Goal: Contribute content: Add original content to the website for others to see

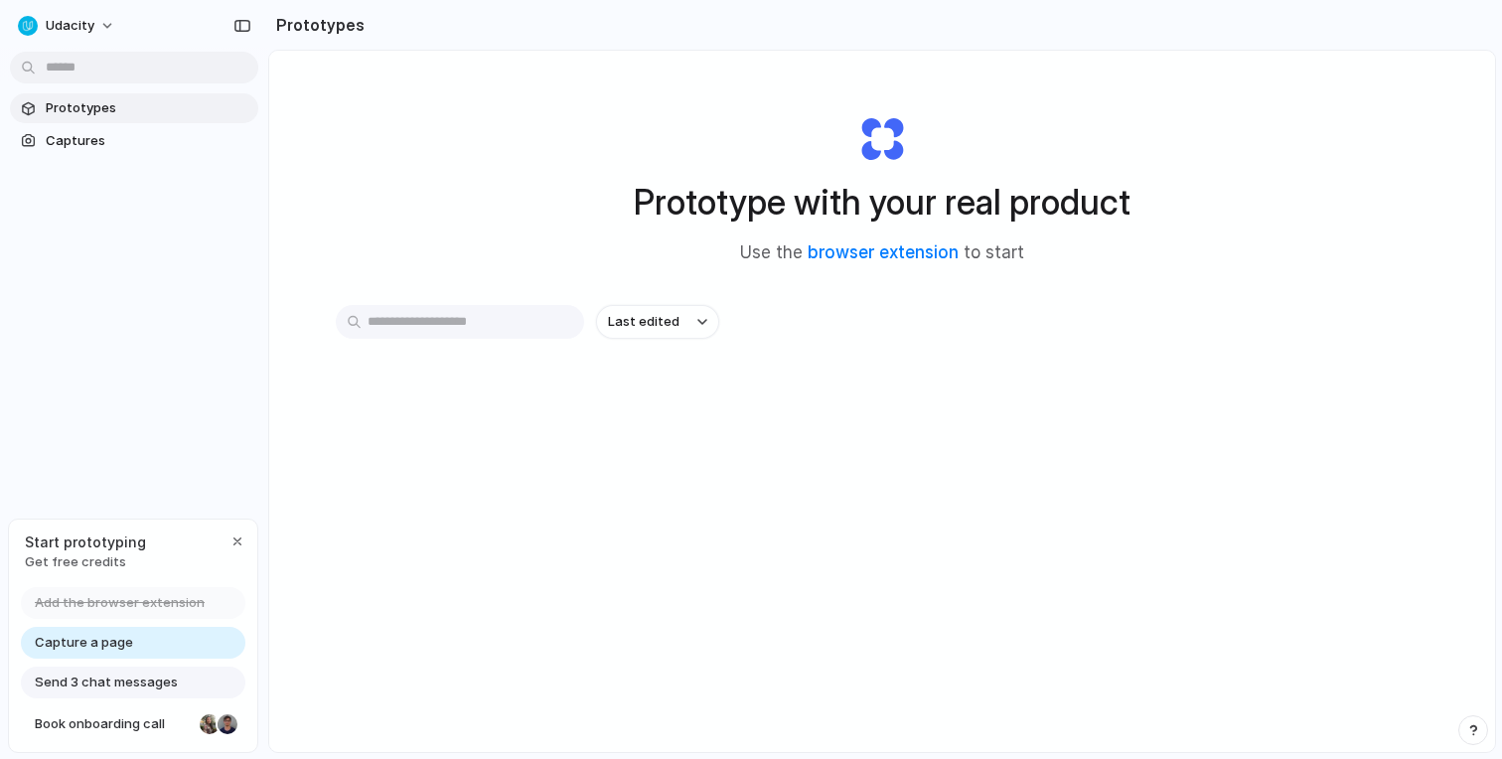
click at [136, 647] on div "Capture a page" at bounding box center [133, 643] width 225 height 32
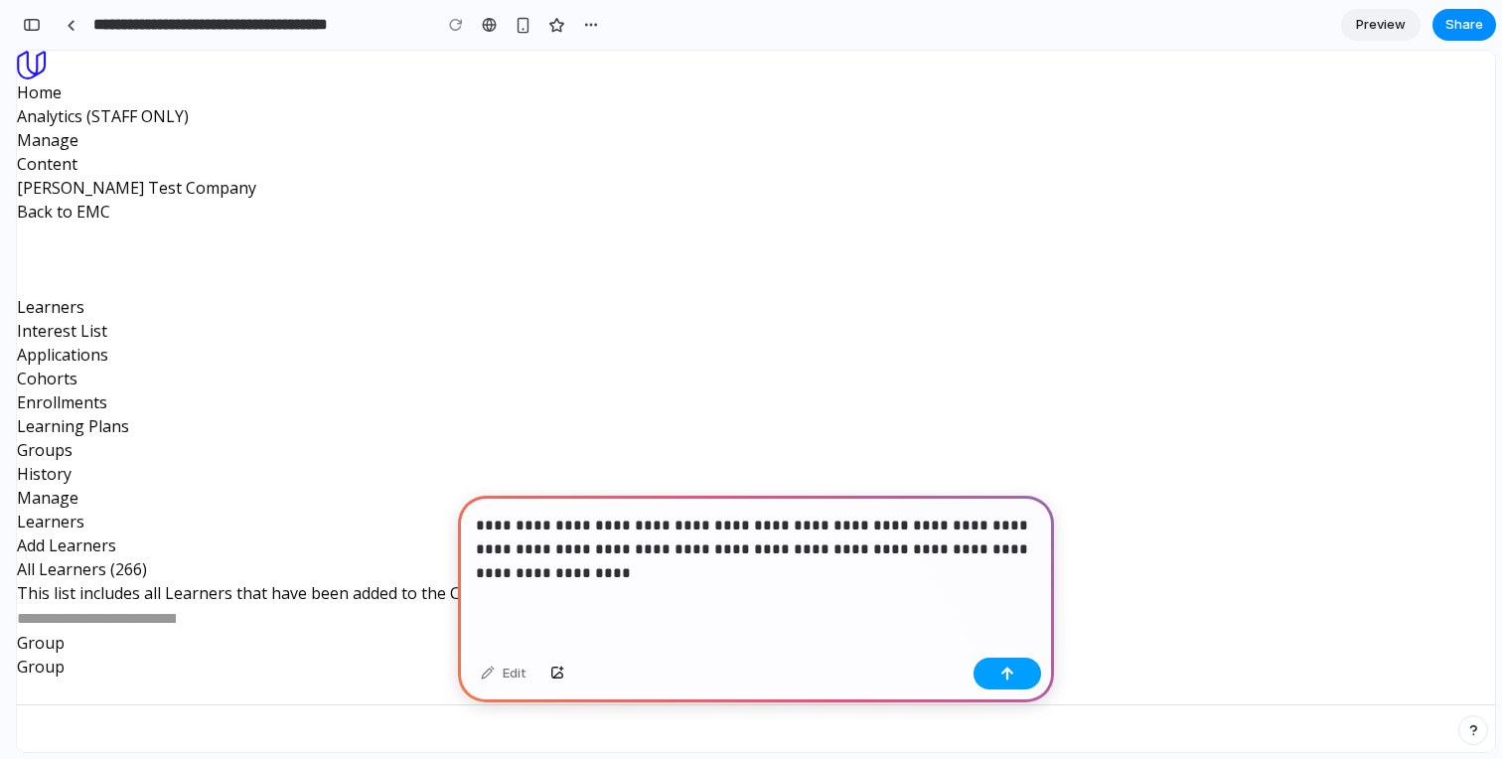
click at [1001, 677] on div "button" at bounding box center [1008, 674] width 14 height 14
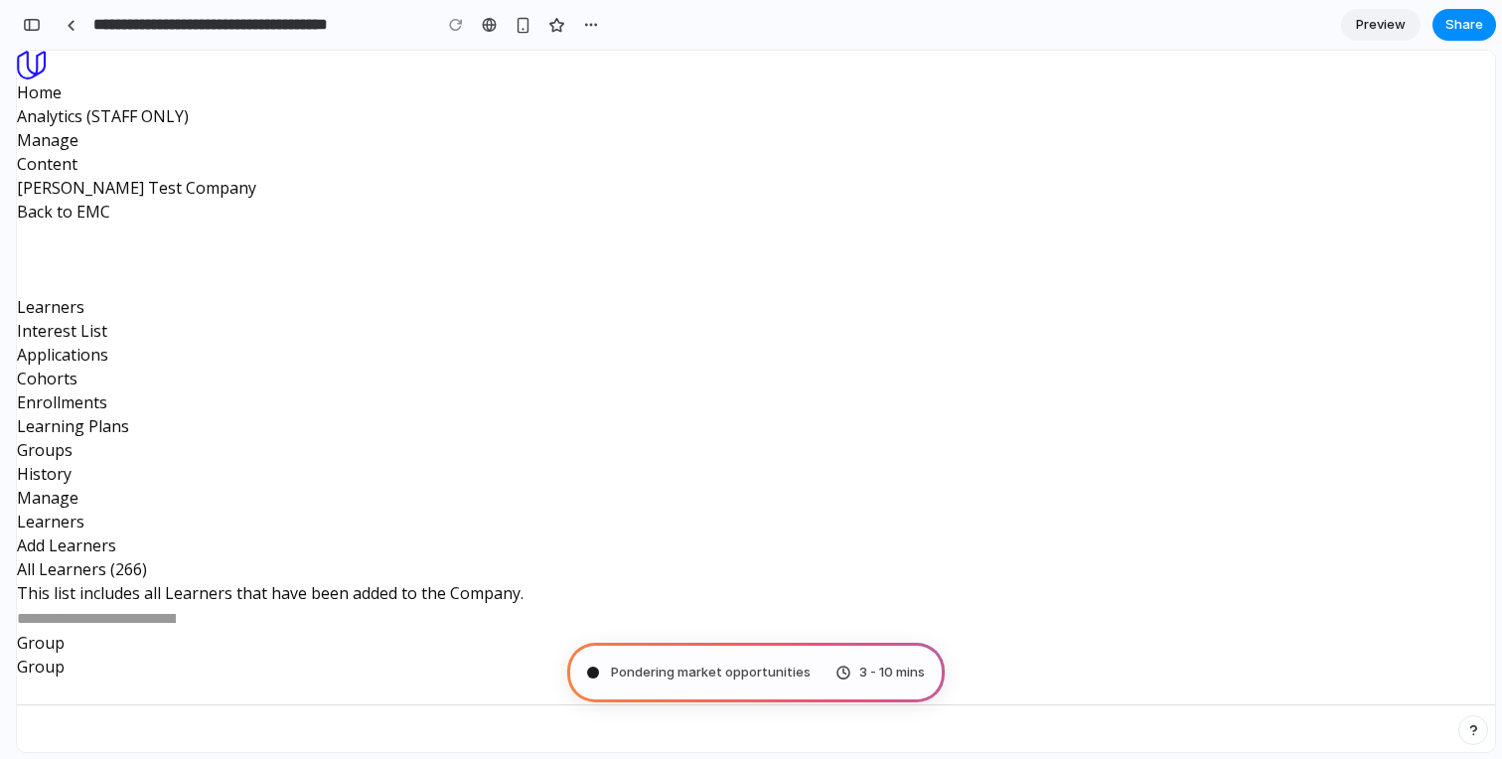
type input "**********"
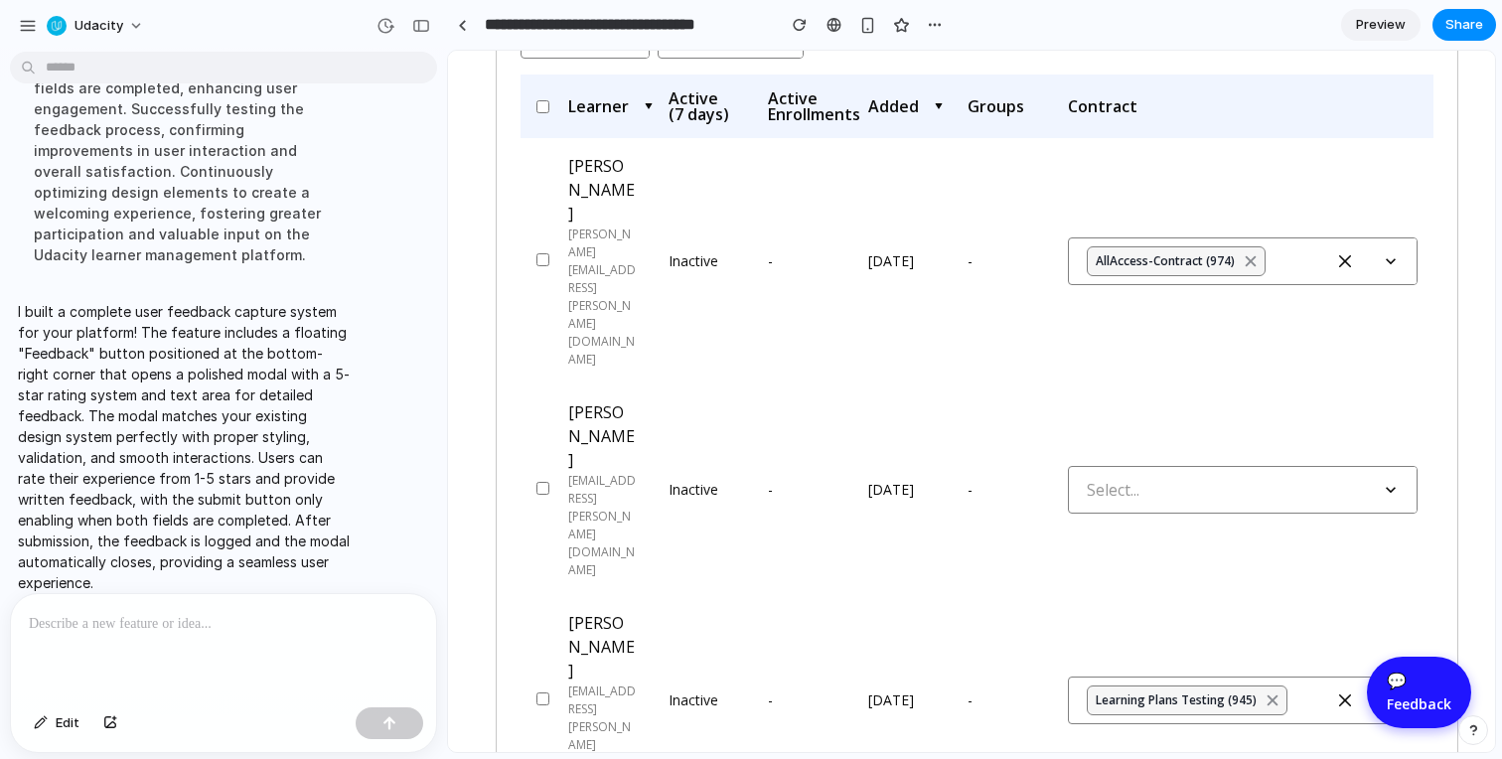
scroll to position [496, 29]
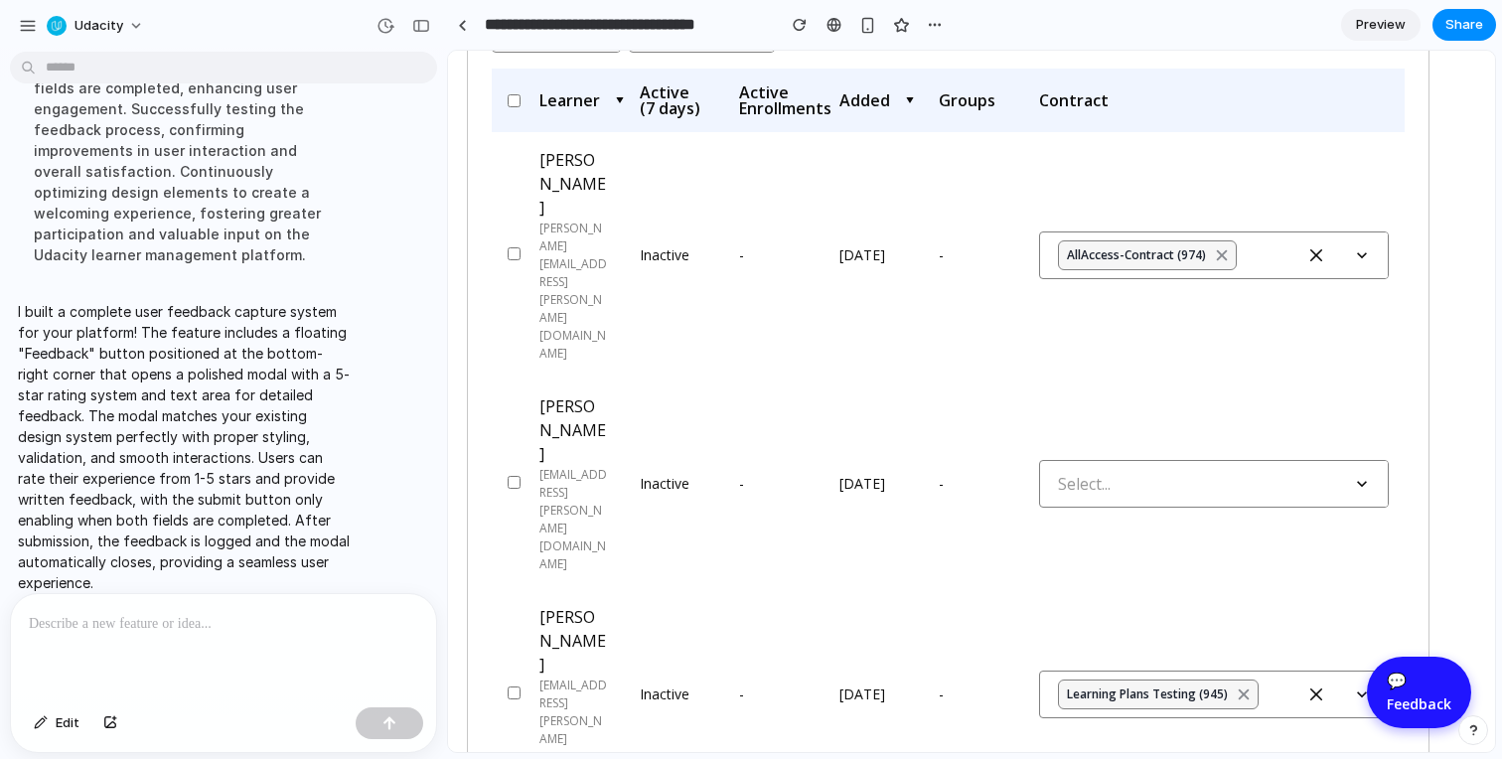
click at [1410, 690] on div "💬" at bounding box center [1419, 681] width 65 height 24
click at [458, 28] on div at bounding box center [462, 25] width 9 height 11
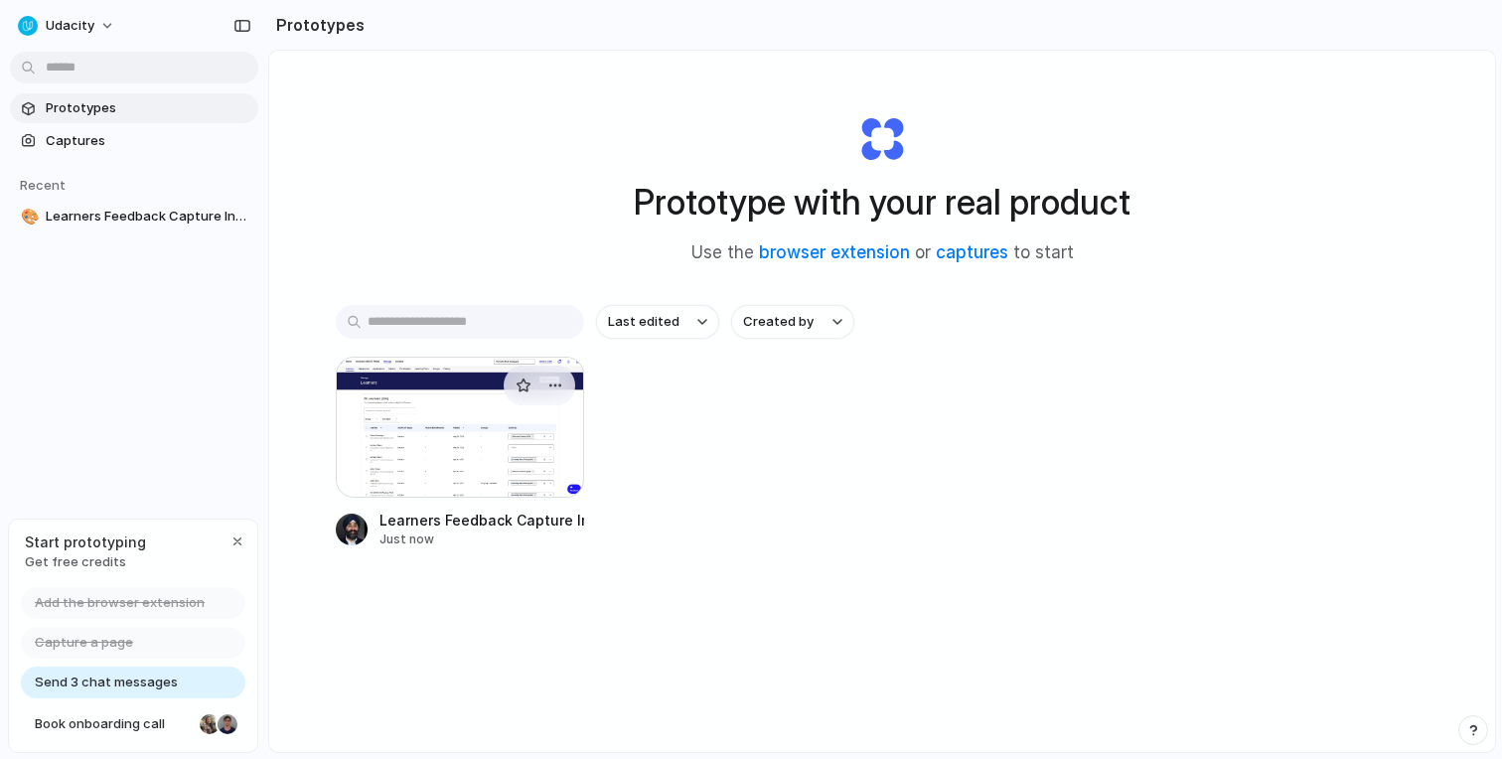
click at [391, 411] on div at bounding box center [460, 427] width 248 height 141
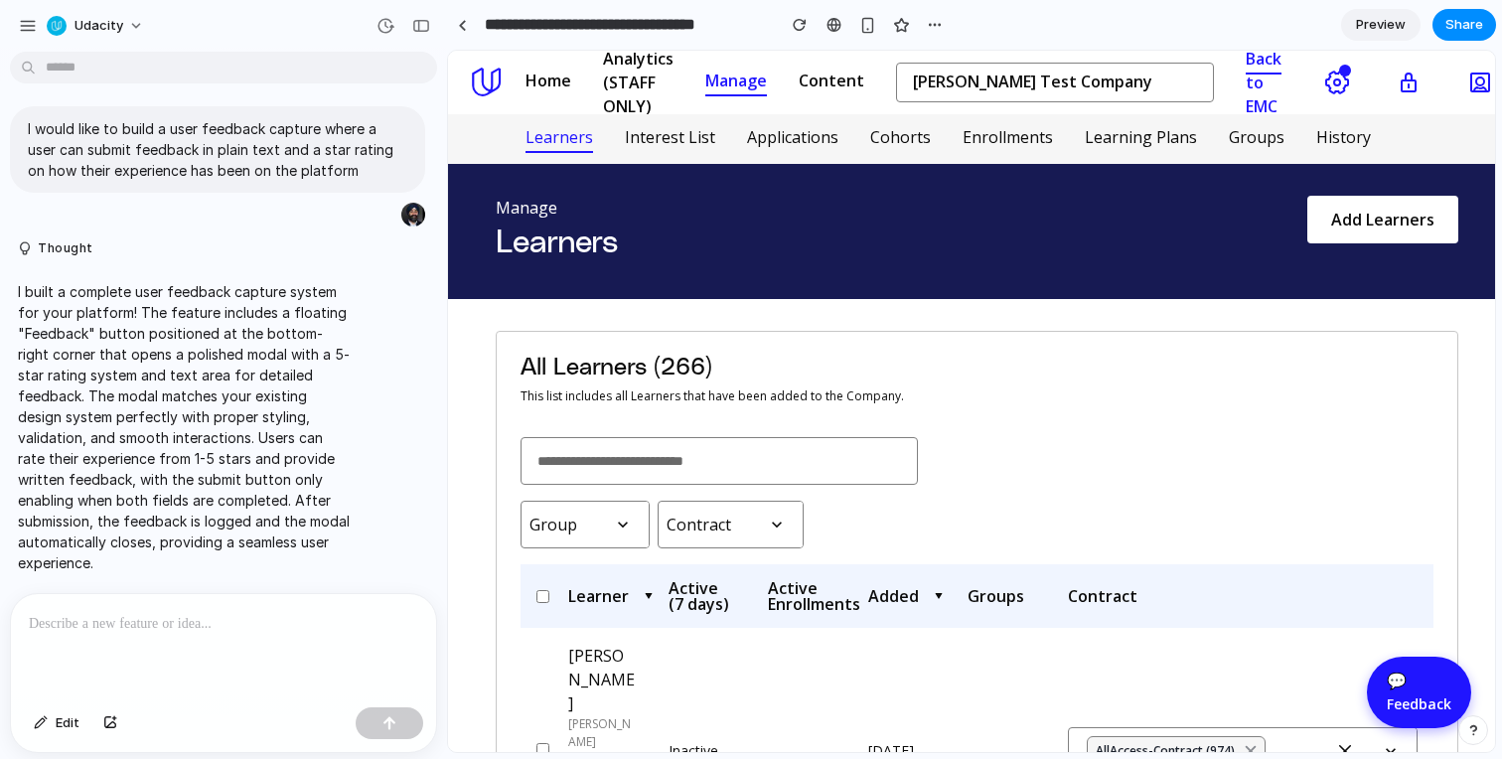
click at [1388, 24] on span "Preview" at bounding box center [1381, 25] width 50 height 20
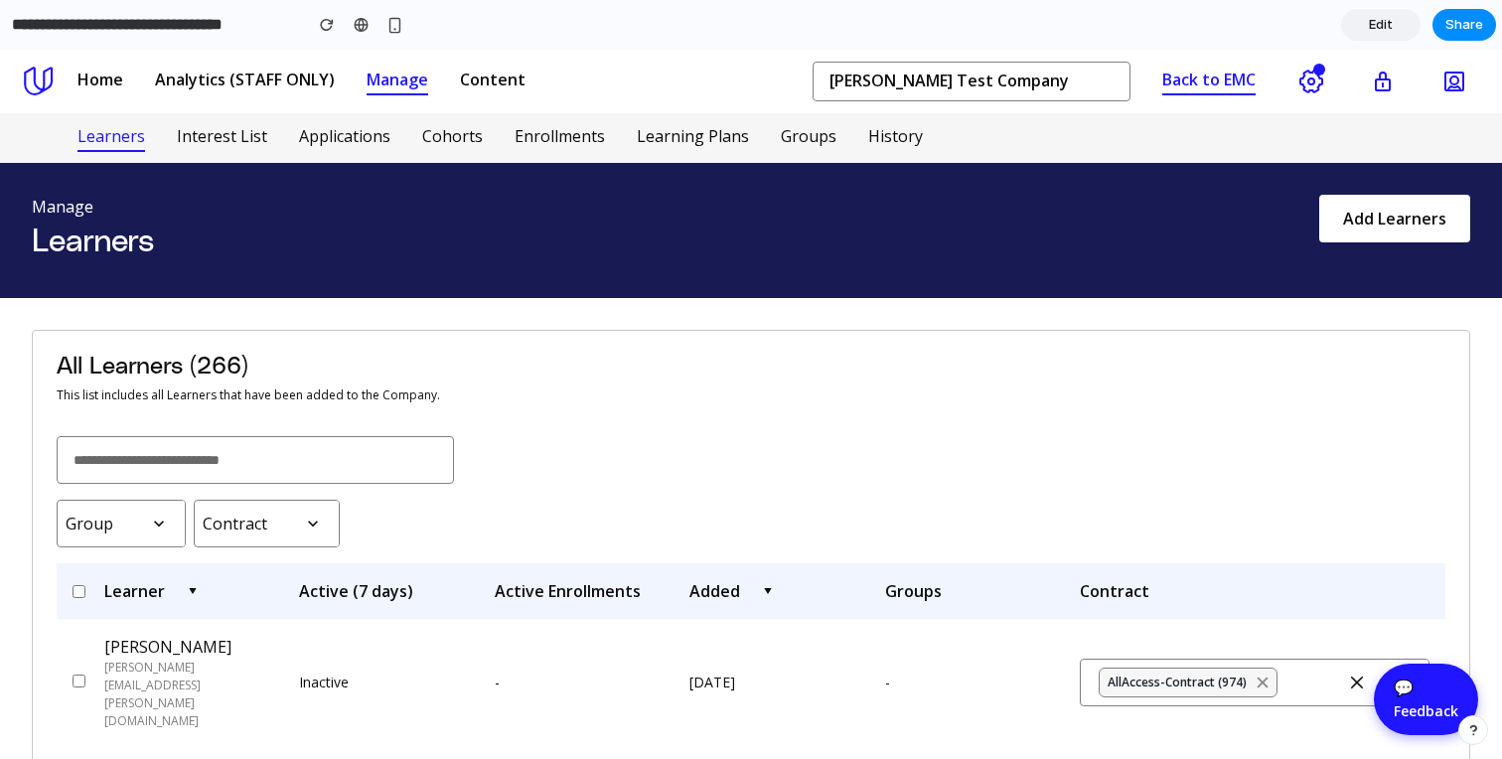
click at [1426, 674] on button "💬 Feedback" at bounding box center [1426, 700] width 104 height 72
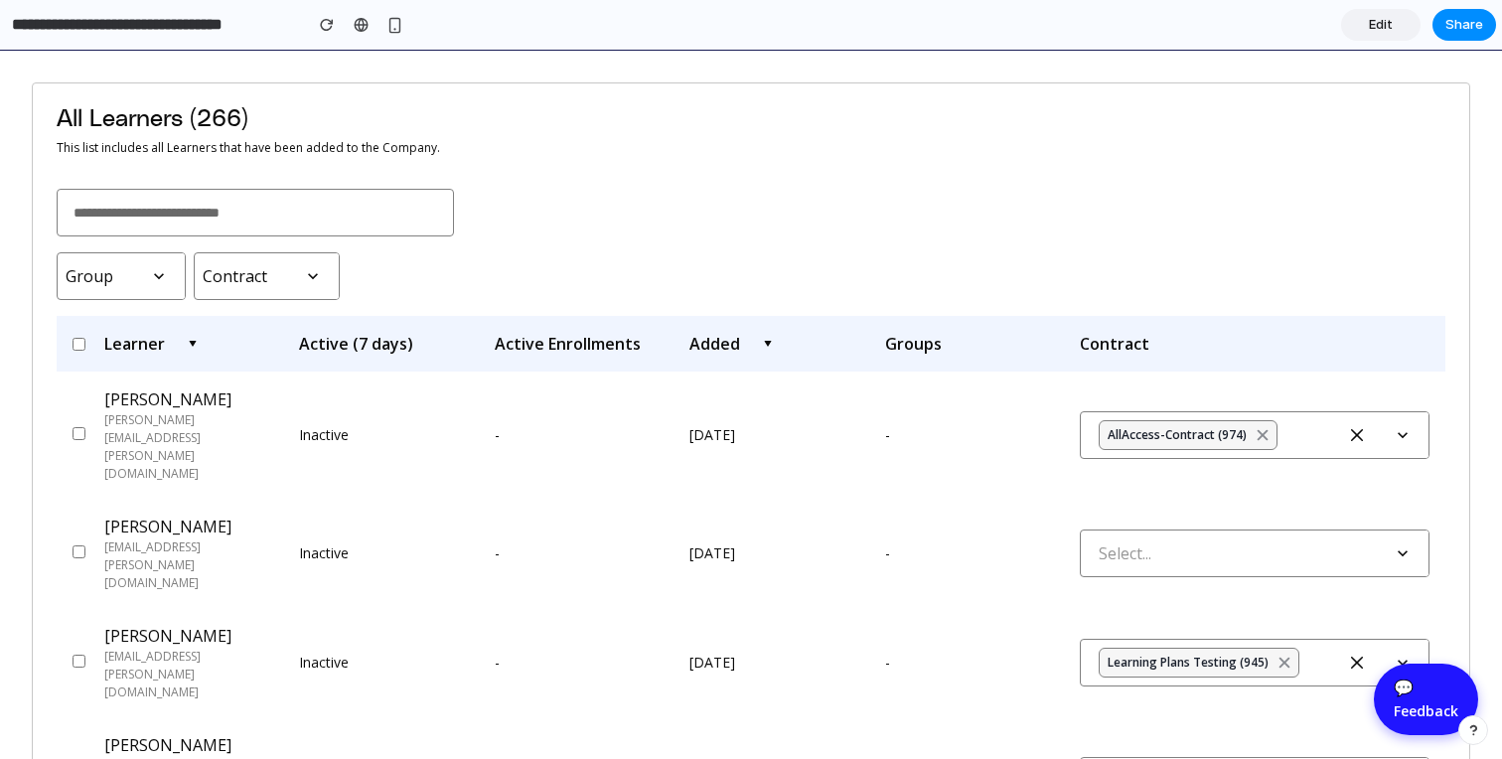
scroll to position [252, 0]
